Goal: Task Accomplishment & Management: Manage account settings

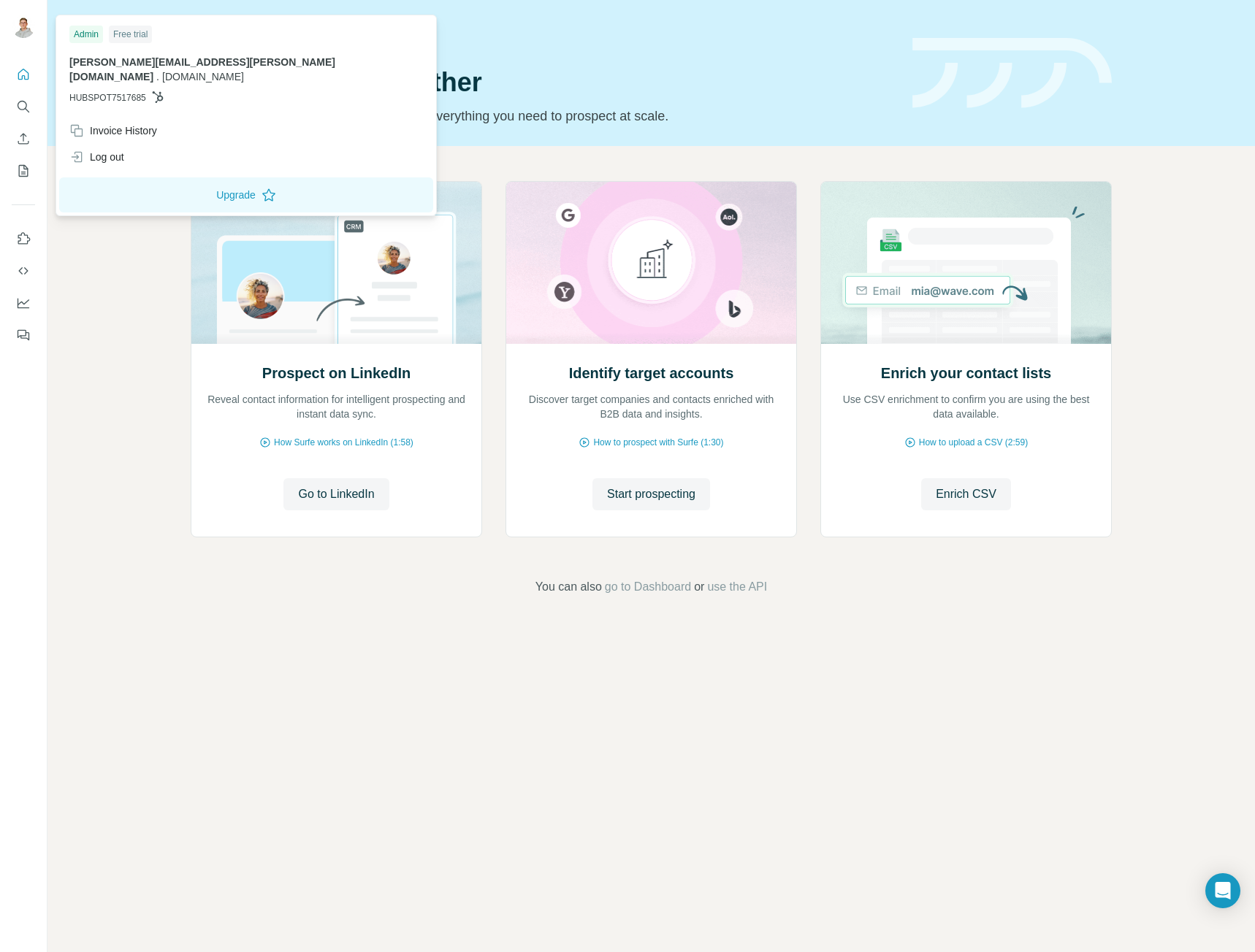
click at [41, 15] on div at bounding box center [25, 28] width 42 height 48
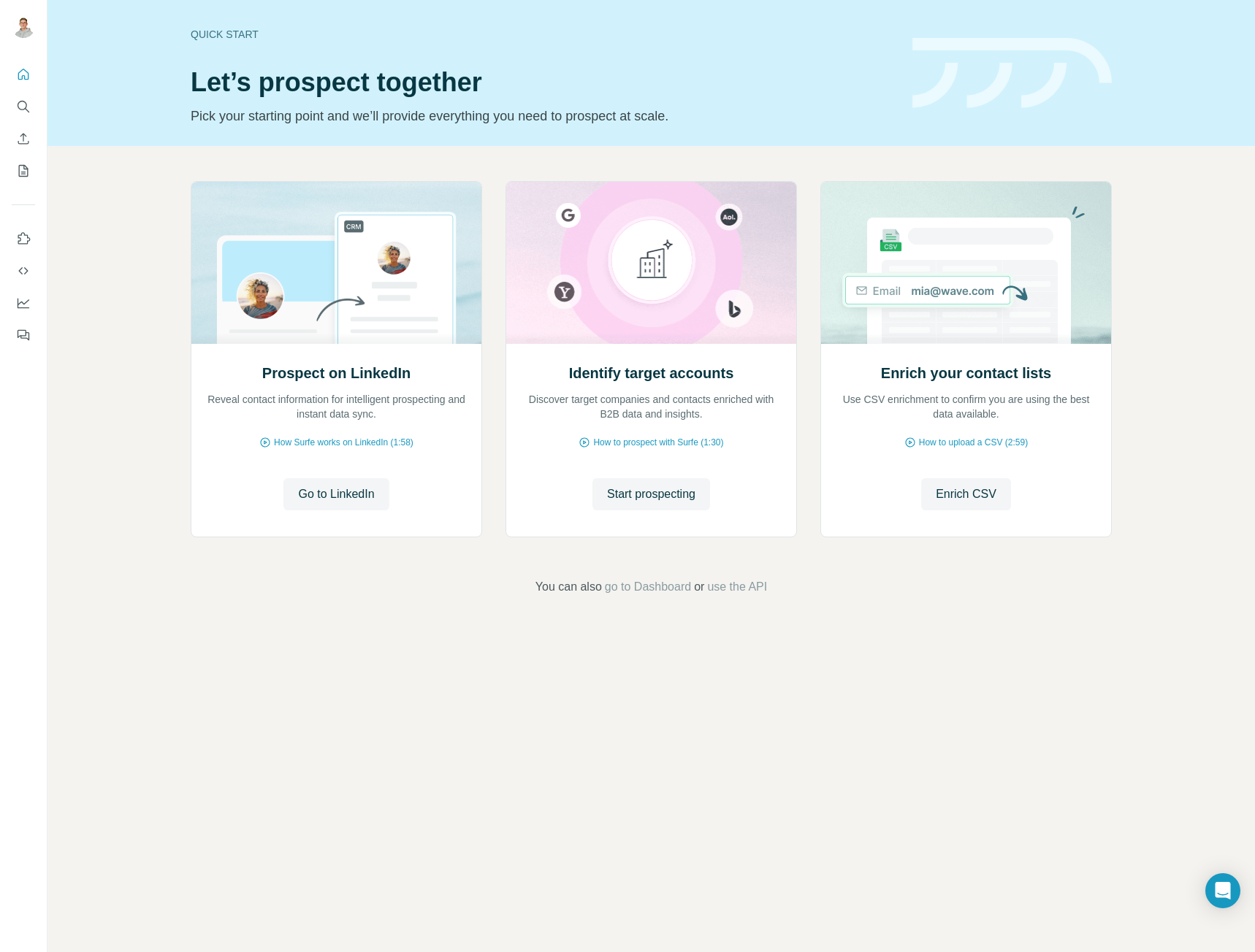
click at [39, 37] on div at bounding box center [25, 28] width 42 height 48
click at [26, 30] on img at bounding box center [24, 26] width 24 height 24
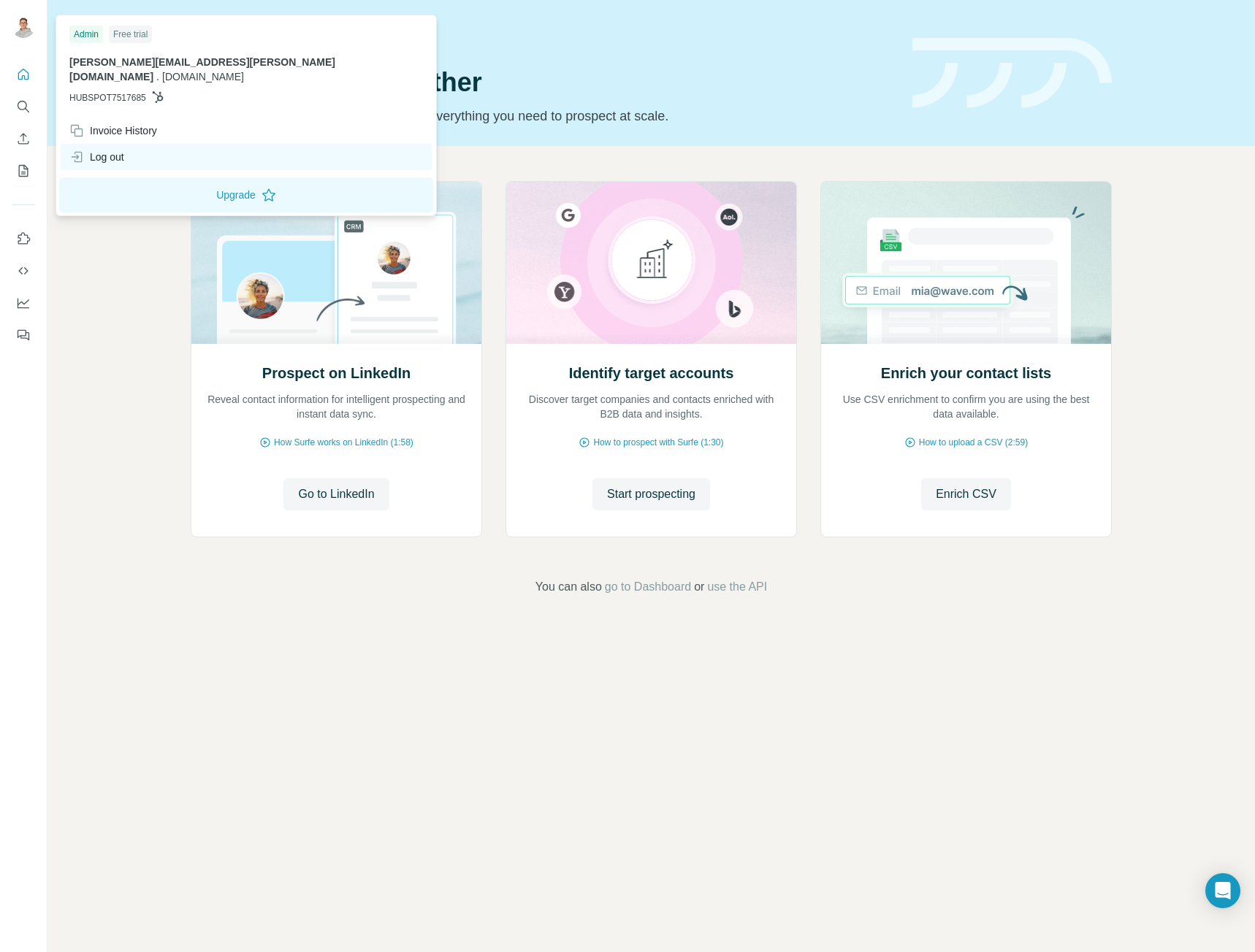
click at [106, 149] on div "Log out" at bounding box center [96, 156] width 55 height 14
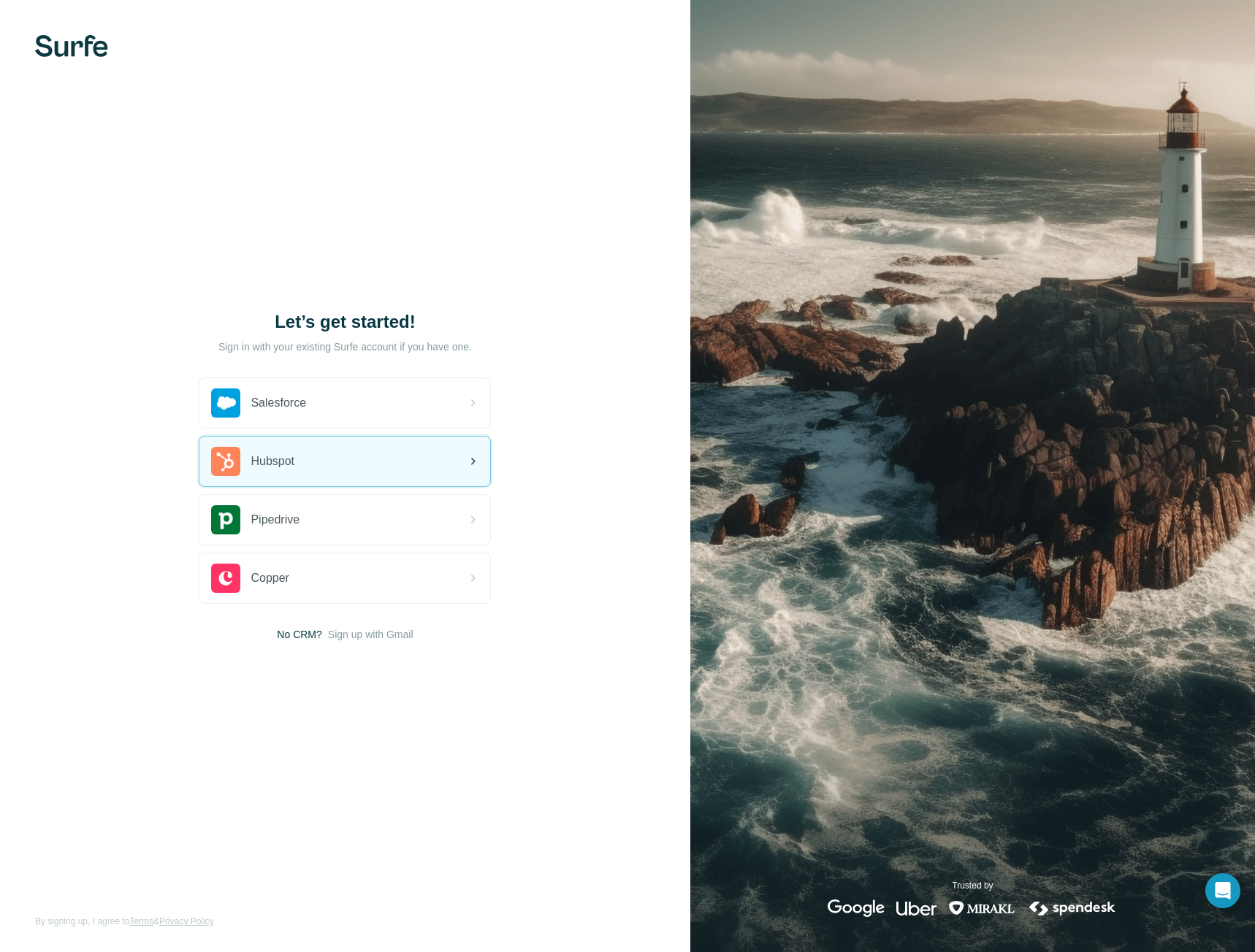
click at [377, 464] on div "Hubspot" at bounding box center [344, 462] width 290 height 50
